Goal: Task Accomplishment & Management: Manage account settings

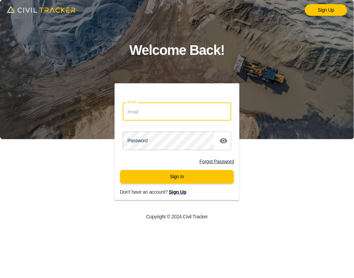
click at [184, 111] on input "Email" at bounding box center [177, 112] width 108 height 18
type input "support@civiltracker.xyz"
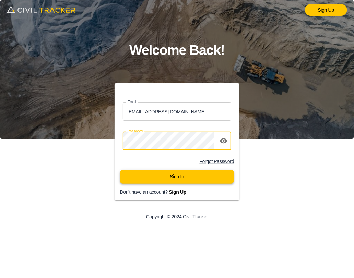
click at [187, 177] on button "Sign In" at bounding box center [177, 177] width 114 height 14
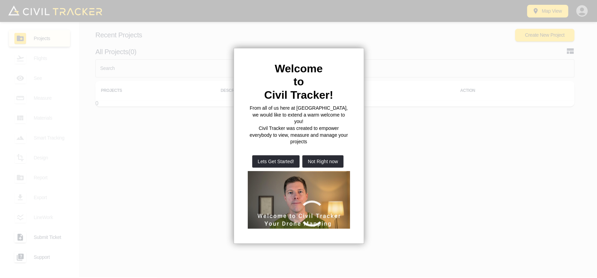
click at [317, 155] on button "Not Right now" at bounding box center [322, 161] width 41 height 12
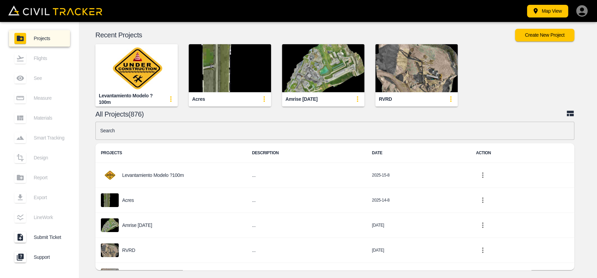
click at [214, 57] on img "button" at bounding box center [230, 68] width 82 height 48
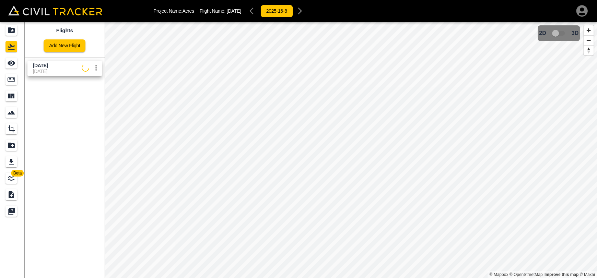
click at [48, 67] on span "[DATE]" at bounding box center [40, 65] width 15 height 5
click at [24, 62] on link at bounding box center [12, 63] width 25 height 16
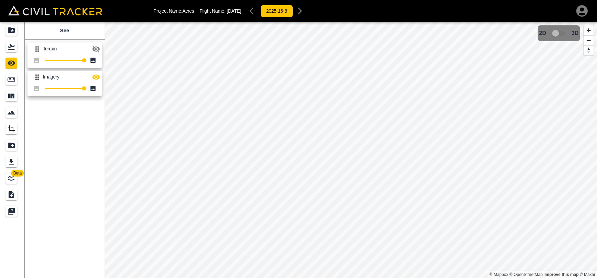
click at [93, 46] on icon "button" at bounding box center [96, 49] width 8 height 7
click at [94, 50] on icon "button" at bounding box center [96, 48] width 8 height 5
click at [97, 75] on icon "button" at bounding box center [96, 77] width 8 height 8
click at [95, 47] on icon "button" at bounding box center [96, 49] width 8 height 8
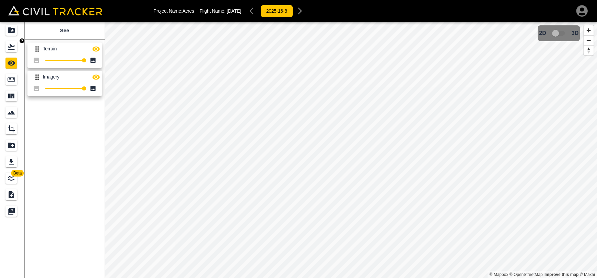
click at [18, 48] on div "Flights" at bounding box center [12, 46] width 14 height 11
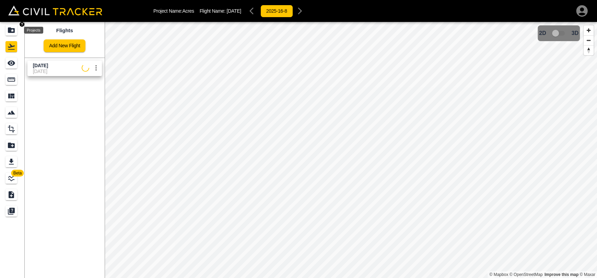
click at [13, 31] on icon "Projects" at bounding box center [11, 30] width 8 height 8
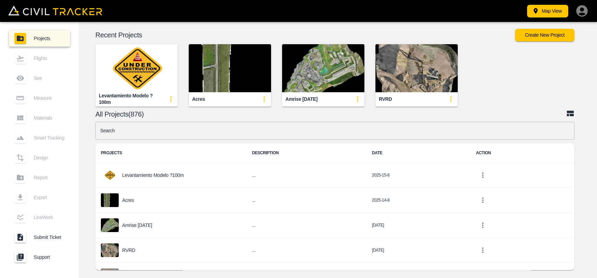
click at [208, 75] on img "button" at bounding box center [230, 68] width 82 height 48
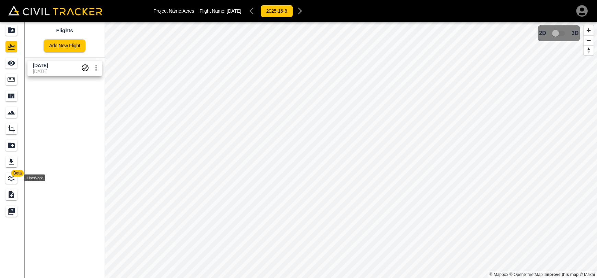
click at [10, 179] on icon "LineWork" at bounding box center [11, 178] width 6 height 6
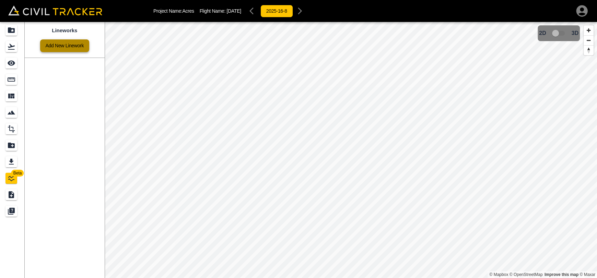
click at [67, 49] on link "Add New Linework" at bounding box center [64, 45] width 49 height 13
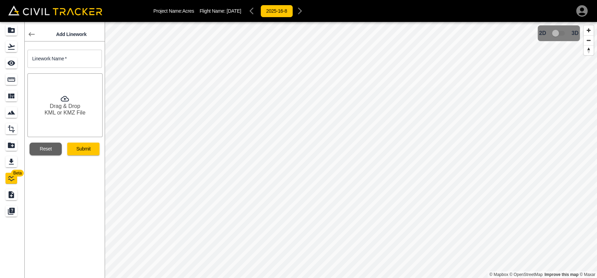
click at [68, 57] on input "text" at bounding box center [64, 59] width 74 height 18
type input "A"
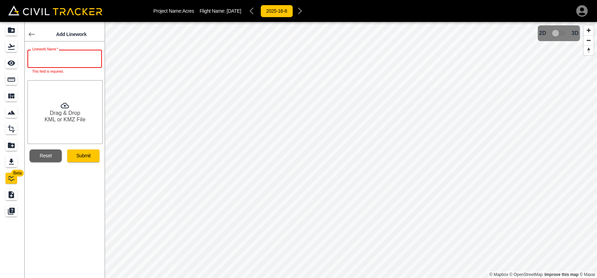
click at [63, 61] on input "text" at bounding box center [64, 59] width 74 height 18
paste input "Acres [DATE]"
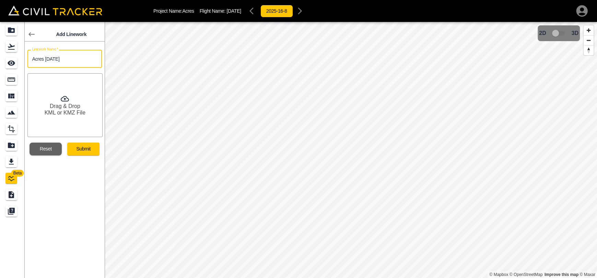
type input "Acres [DATE]"
click at [76, 148] on button "Submit" at bounding box center [83, 149] width 32 height 13
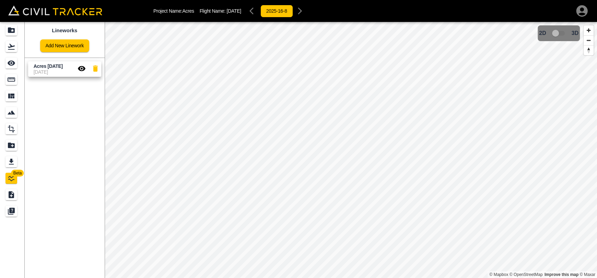
click at [82, 70] on icon "button" at bounding box center [82, 68] width 8 height 5
click at [82, 70] on icon "button" at bounding box center [82, 68] width 8 height 7
click at [82, 70] on icon "button" at bounding box center [82, 68] width 8 height 5
click at [14, 63] on icon "See" at bounding box center [12, 63] width 8 height 5
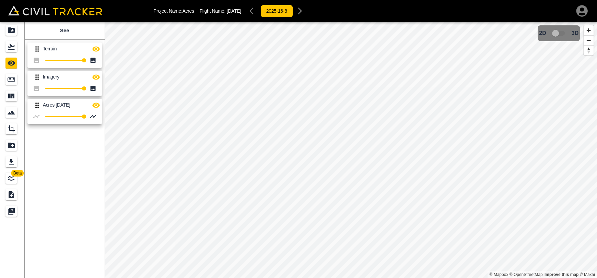
click at [99, 52] on icon "button" at bounding box center [96, 49] width 8 height 8
click at [97, 74] on icon "button" at bounding box center [96, 77] width 8 height 8
click at [12, 164] on icon "Export" at bounding box center [11, 162] width 5 height 6
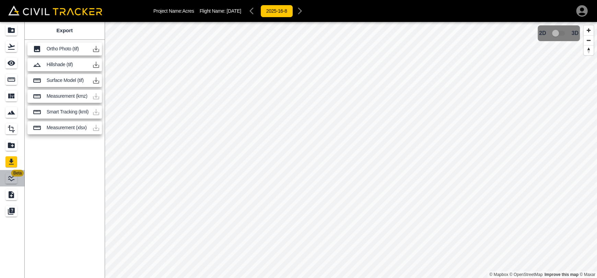
click at [13, 176] on span "Beta" at bounding box center [17, 173] width 13 height 7
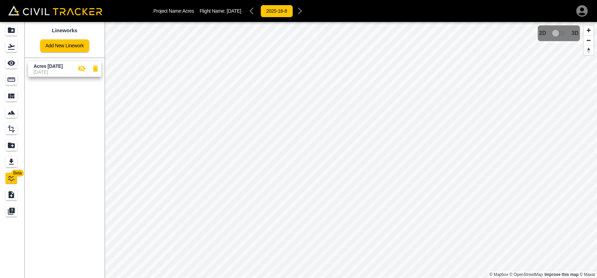
click at [81, 71] on icon "button" at bounding box center [82, 68] width 8 height 7
click at [81, 71] on icon "button" at bounding box center [82, 68] width 8 height 5
click at [10, 60] on icon "See" at bounding box center [11, 63] width 8 height 8
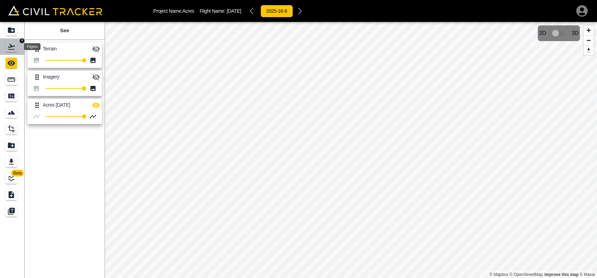
drag, startPoint x: 11, startPoint y: 50, endPoint x: 11, endPoint y: 23, distance: 27.1
click at [11, 50] on div "Flights" at bounding box center [11, 46] width 12 height 11
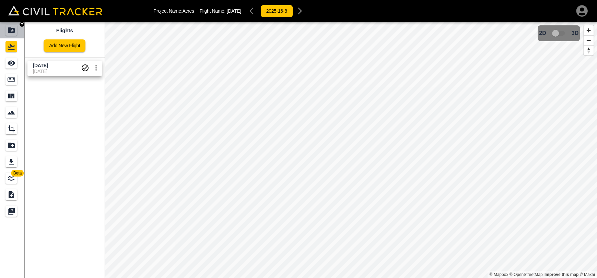
click at [11, 23] on link at bounding box center [12, 30] width 25 height 16
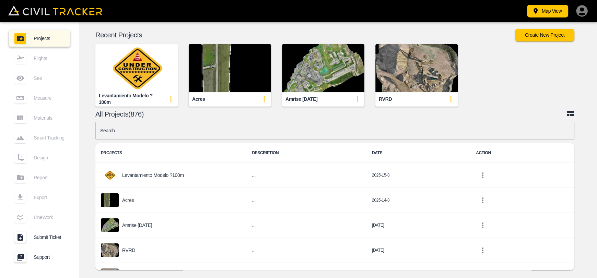
click at [242, 69] on img "button" at bounding box center [230, 68] width 82 height 48
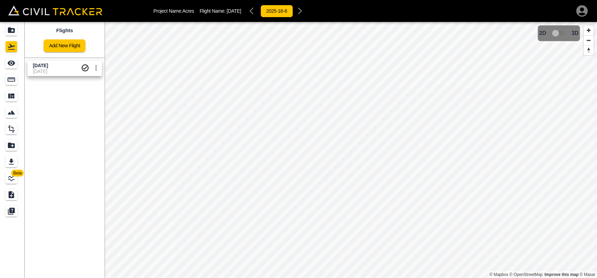
click at [13, 176] on span "Beta" at bounding box center [17, 173] width 13 height 7
click at [83, 70] on icon "button" at bounding box center [82, 68] width 8 height 7
click at [81, 69] on icon "button" at bounding box center [82, 68] width 8 height 8
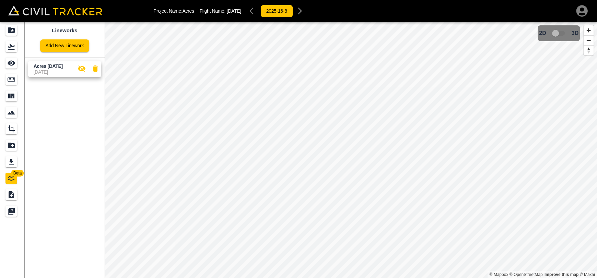
click at [81, 69] on icon "button" at bounding box center [82, 68] width 8 height 8
click at [98, 70] on icon "button" at bounding box center [95, 68] width 8 height 8
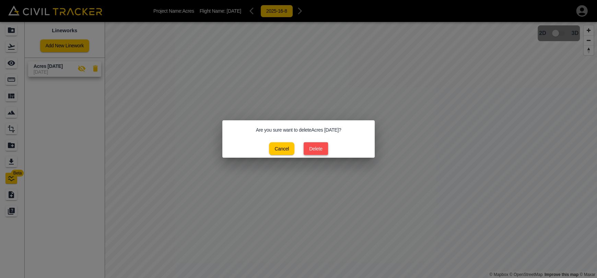
click at [316, 151] on button "Delete" at bounding box center [315, 148] width 24 height 13
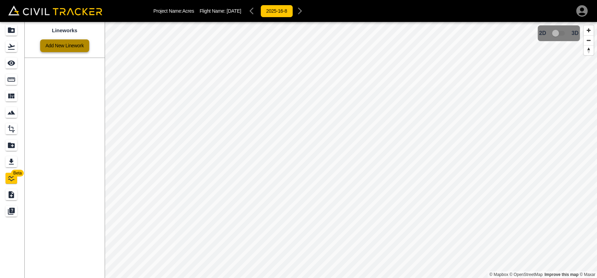
click at [47, 40] on link "Add New Linework" at bounding box center [64, 45] width 49 height 13
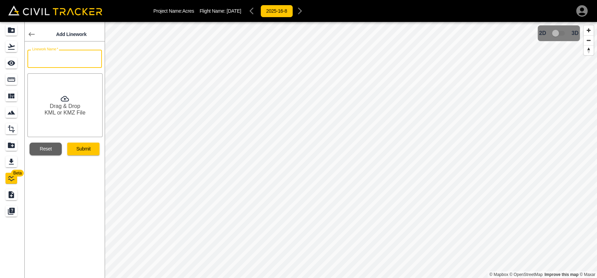
click at [62, 59] on input "text" at bounding box center [64, 59] width 74 height 18
click at [59, 60] on input "ac" at bounding box center [64, 59] width 74 height 18
type input "Acres [DATE]"
click at [82, 155] on button "Submit" at bounding box center [83, 149] width 32 height 13
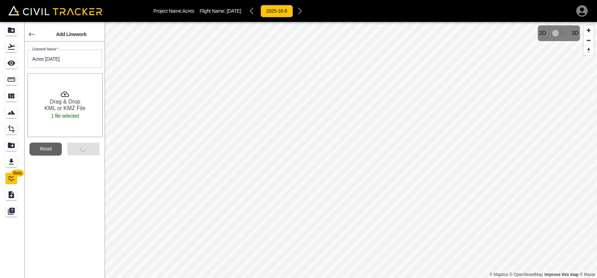
click at [80, 148] on div "Submit" at bounding box center [81, 146] width 38 height 18
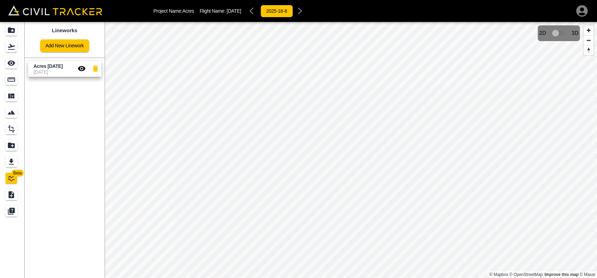
click at [79, 70] on icon "button" at bounding box center [82, 68] width 8 height 5
click at [79, 70] on icon "button" at bounding box center [82, 68] width 8 height 7
click at [15, 63] on icon "See" at bounding box center [12, 63] width 8 height 5
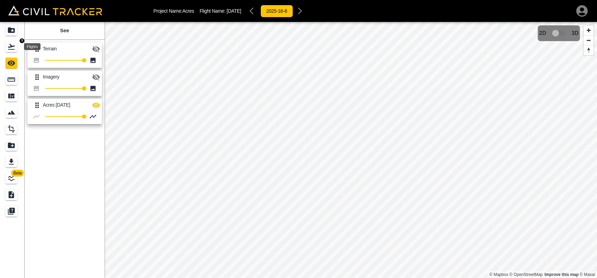
click at [13, 49] on icon "Flights" at bounding box center [11, 47] width 7 height 6
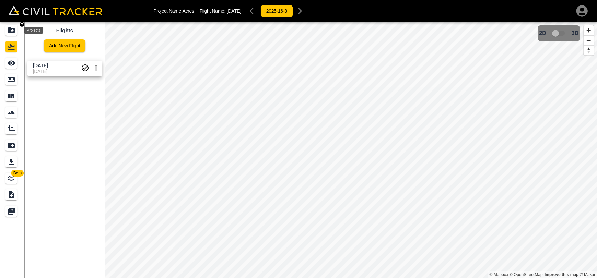
click at [14, 34] on icon "Projects" at bounding box center [11, 30] width 8 height 8
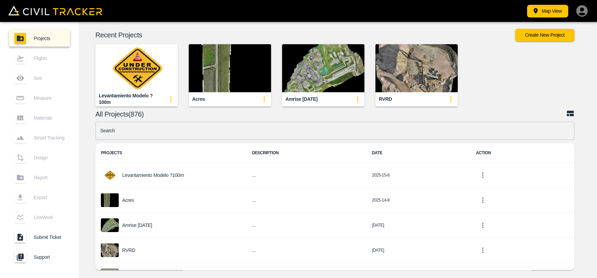
click at [239, 81] on img "button" at bounding box center [230, 68] width 82 height 48
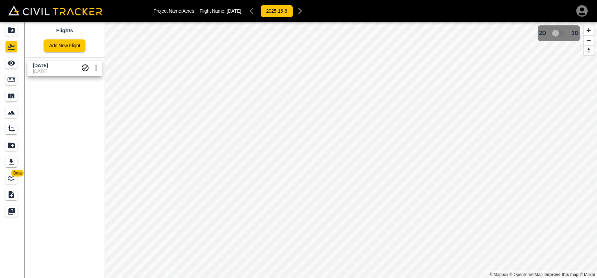
click at [42, 72] on span "[DATE]" at bounding box center [57, 71] width 48 height 5
click at [12, 174] on span "Beta" at bounding box center [17, 173] width 13 height 7
click at [80, 67] on icon "button" at bounding box center [82, 68] width 8 height 5
click at [80, 67] on icon "button" at bounding box center [82, 68] width 8 height 8
drag, startPoint x: 8, startPoint y: 64, endPoint x: 21, endPoint y: 64, distance: 13.4
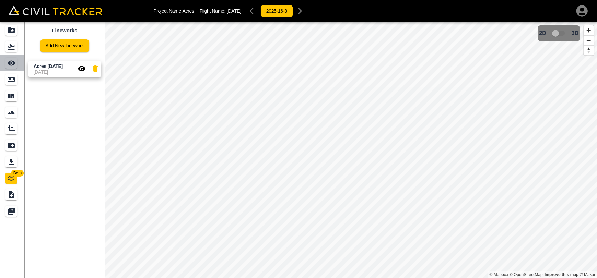
click at [9, 64] on icon "See" at bounding box center [11, 63] width 8 height 8
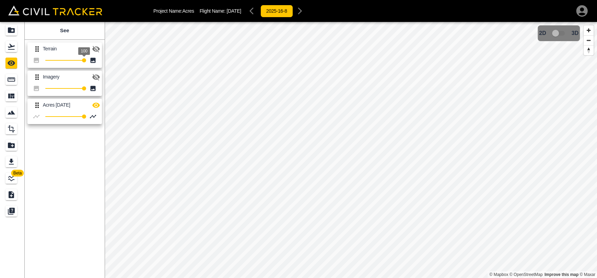
click at [92, 50] on icon "button" at bounding box center [96, 49] width 8 height 8
click at [96, 108] on icon "button" at bounding box center [96, 105] width 8 height 8
click at [97, 107] on icon "button" at bounding box center [96, 105] width 8 height 8
click at [12, 178] on icon "LineWork" at bounding box center [11, 178] width 8 height 8
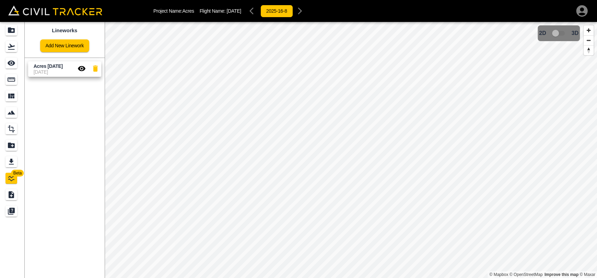
click at [95, 70] on icon "button" at bounding box center [95, 68] width 5 height 6
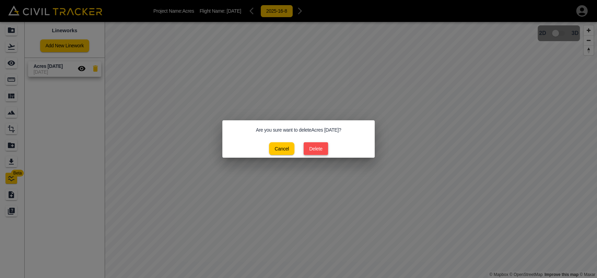
click at [324, 146] on button "Delete" at bounding box center [315, 148] width 24 height 13
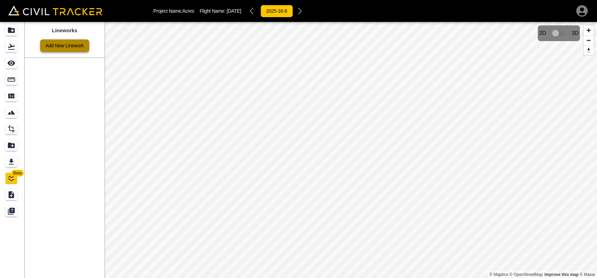
click at [66, 44] on link "Add New Linework" at bounding box center [64, 45] width 49 height 13
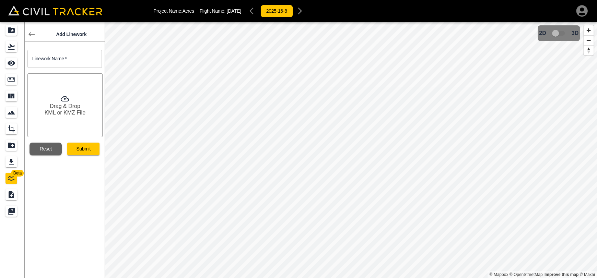
click at [86, 56] on input "text" at bounding box center [64, 59] width 74 height 18
drag, startPoint x: 66, startPoint y: 57, endPoint x: 68, endPoint y: 61, distance: 4.0
click at [66, 57] on input "ac" at bounding box center [64, 59] width 74 height 18
type input "Acres [DATE]"
click at [53, 151] on button "Reset" at bounding box center [45, 149] width 32 height 13
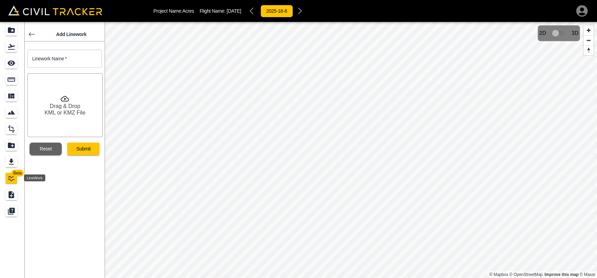
click at [10, 175] on icon "LineWork" at bounding box center [11, 178] width 8 height 8
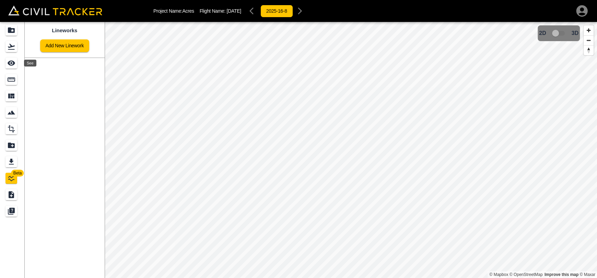
click at [12, 64] on icon "See" at bounding box center [12, 63] width 8 height 5
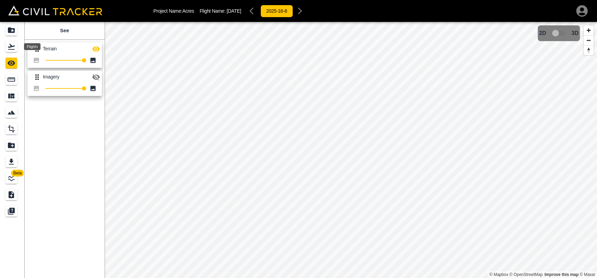
click at [10, 43] on icon "Flights" at bounding box center [11, 47] width 8 height 8
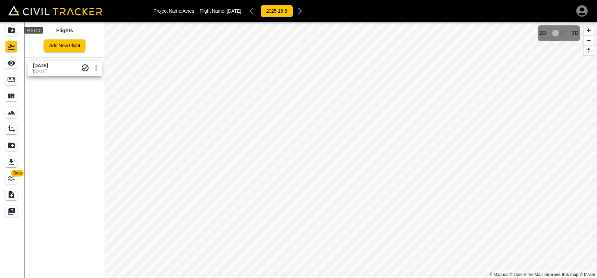
click at [15, 34] on icon "Projects" at bounding box center [11, 30] width 8 height 8
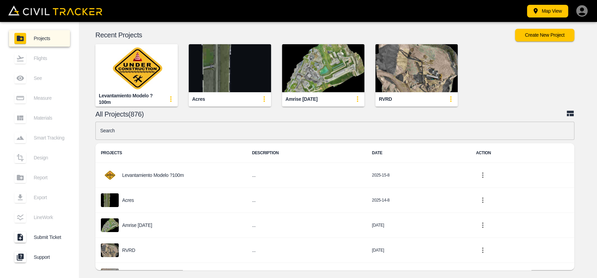
click at [227, 71] on img "button" at bounding box center [230, 68] width 82 height 48
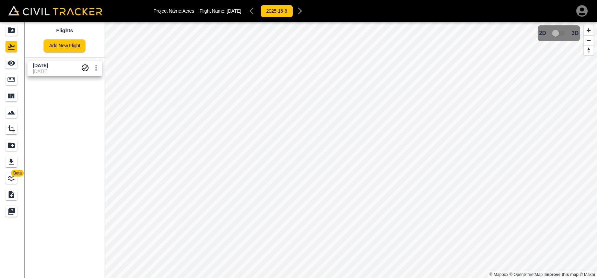
click at [9, 64] on icon "See" at bounding box center [12, 63] width 8 height 5
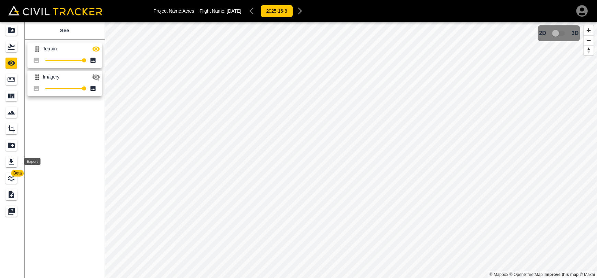
click at [10, 155] on link at bounding box center [12, 162] width 25 height 16
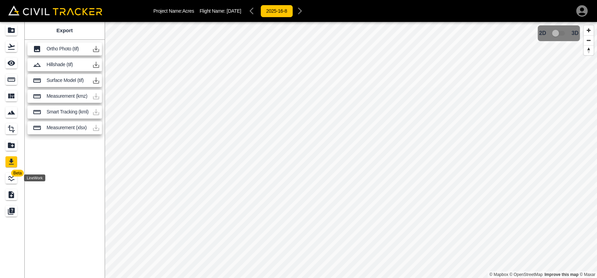
click at [11, 175] on icon "LineWork" at bounding box center [11, 178] width 8 height 8
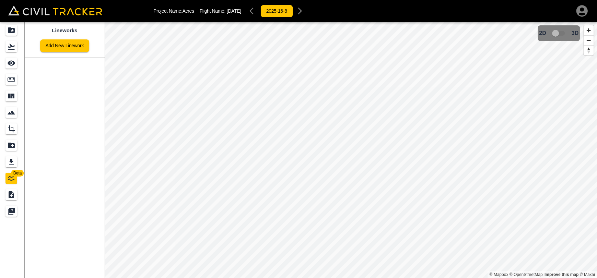
click at [259, 278] on html "Project Name: Acres Flight Name: [DATE] 2025-16-8 Beta Lineworks Add New Linewo…" at bounding box center [298, 139] width 597 height 278
click at [75, 48] on link "Add New Linework" at bounding box center [64, 45] width 49 height 13
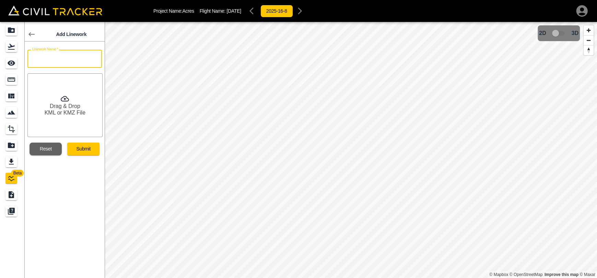
click at [79, 59] on input "text" at bounding box center [64, 59] width 74 height 18
type input "Acres [DATE]"
click at [77, 146] on button "Submit" at bounding box center [83, 149] width 32 height 13
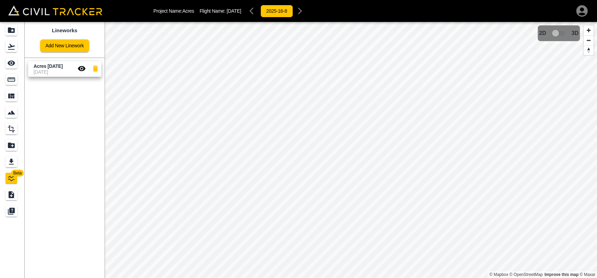
click at [94, 67] on icon "button" at bounding box center [95, 68] width 8 height 8
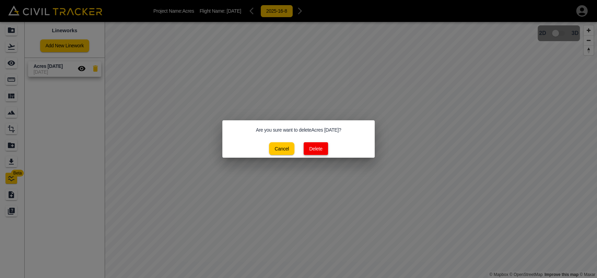
click at [324, 150] on button "Delete" at bounding box center [315, 148] width 24 height 13
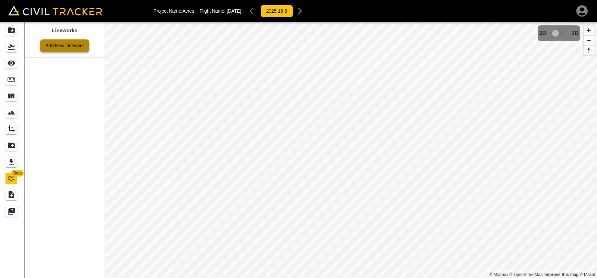
click at [61, 47] on link "Add New Linework" at bounding box center [64, 45] width 49 height 13
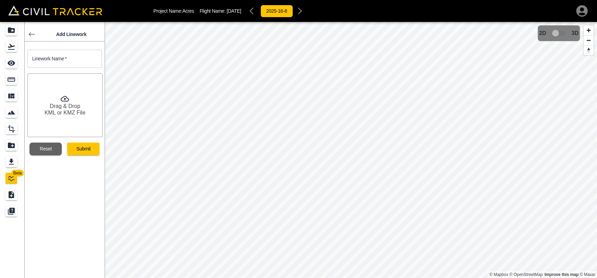
click at [81, 57] on input "text" at bounding box center [64, 59] width 74 height 18
type input "Acres [DATE]"
click at [75, 100] on div "Drag & Drop KML or KMZ File" at bounding box center [64, 105] width 75 height 64
click at [89, 154] on button "Submit" at bounding box center [83, 149] width 32 height 13
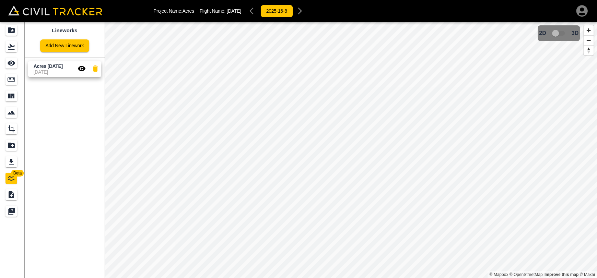
click at [79, 52] on div "Lineworks Add New Linework" at bounding box center [65, 40] width 80 height 36
click at [80, 48] on link "Add New Linework" at bounding box center [64, 45] width 49 height 13
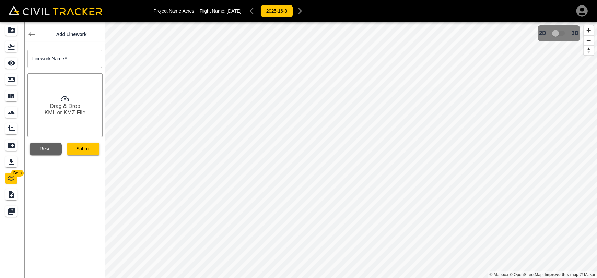
click at [85, 60] on input "text" at bounding box center [64, 59] width 74 height 18
click at [75, 59] on input "Acres [DATE]" at bounding box center [64, 59] width 74 height 18
paste input "The Acres - Range Road 34 Teams [DATE]"
type input "The Acres - Range Road 34 Teams [DATE]"
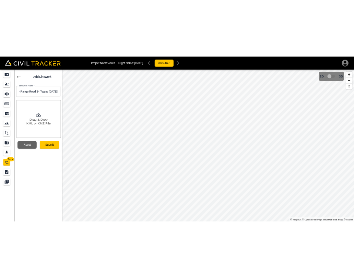
scroll to position [0, 0]
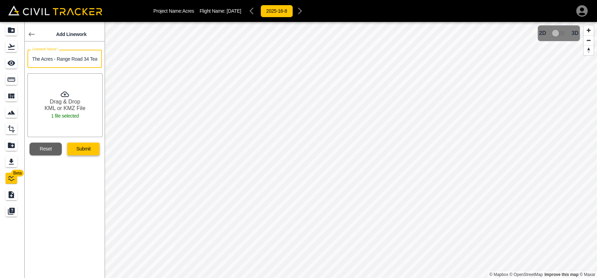
click at [84, 152] on button "Submit" at bounding box center [83, 149] width 32 height 13
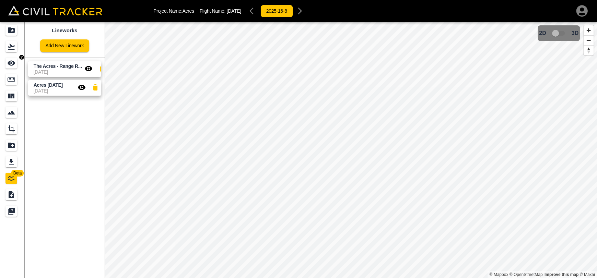
click at [13, 64] on icon "See" at bounding box center [11, 63] width 8 height 8
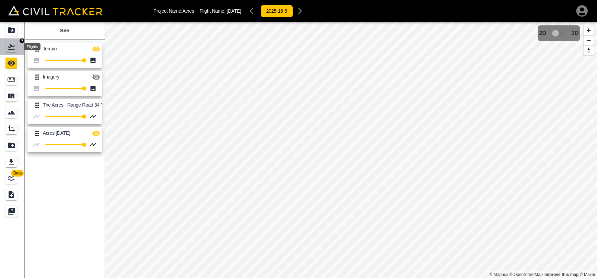
click at [9, 49] on icon "Flights" at bounding box center [11, 47] width 7 height 6
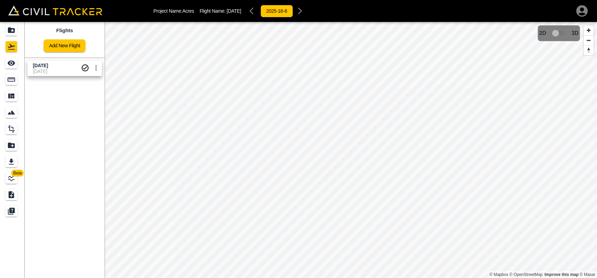
click at [92, 67] on icon "settings" at bounding box center [96, 68] width 8 height 8
click at [82, 94] on h6 "Delete" at bounding box center [88, 94] width 17 height 4
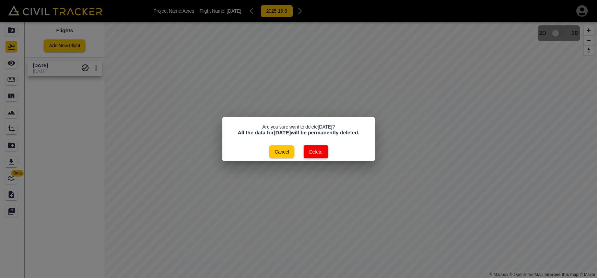
click at [307, 155] on button "Delete" at bounding box center [315, 151] width 24 height 13
